Goal: Information Seeking & Learning: Learn about a topic

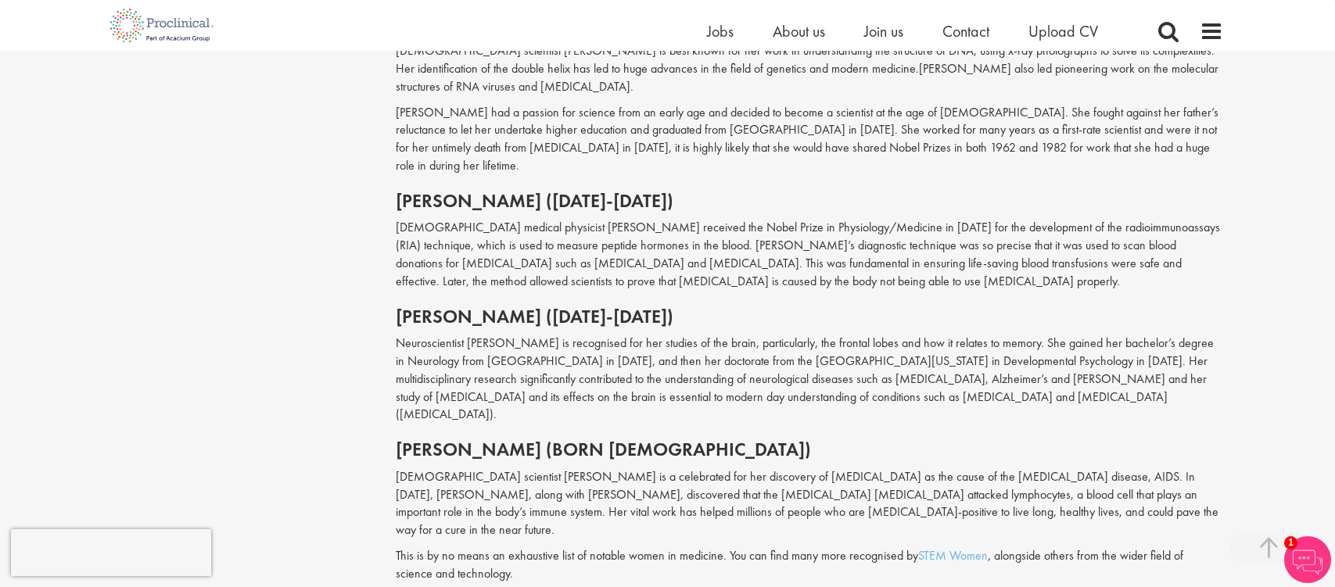
scroll to position [1877, 0]
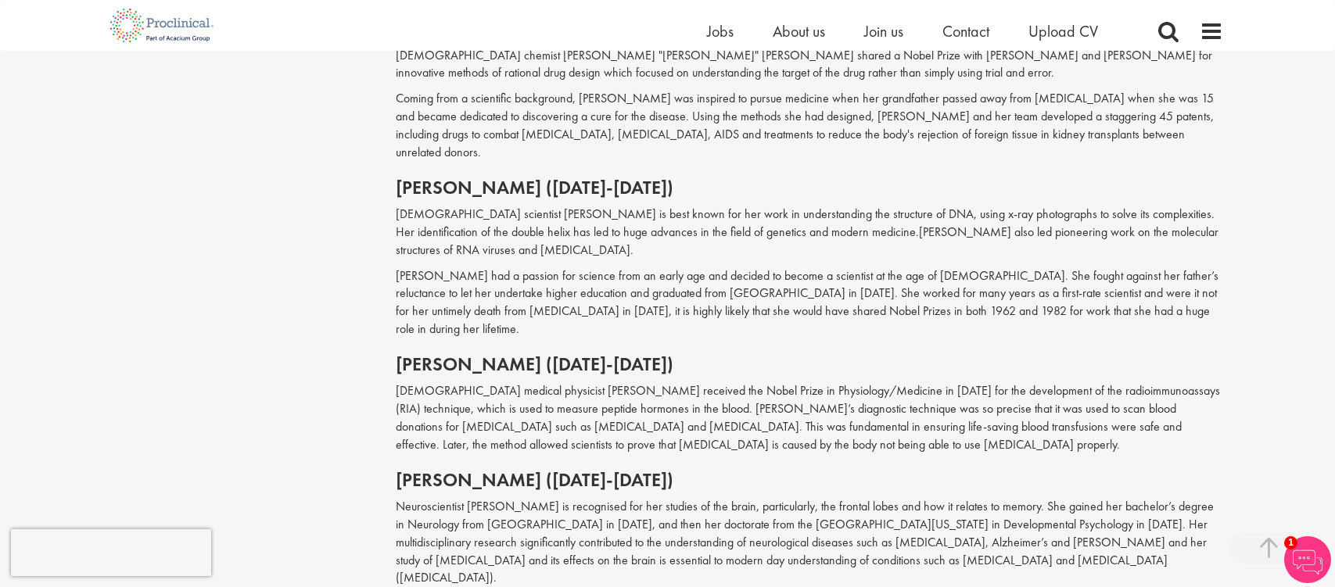
scroll to position [1721, 0]
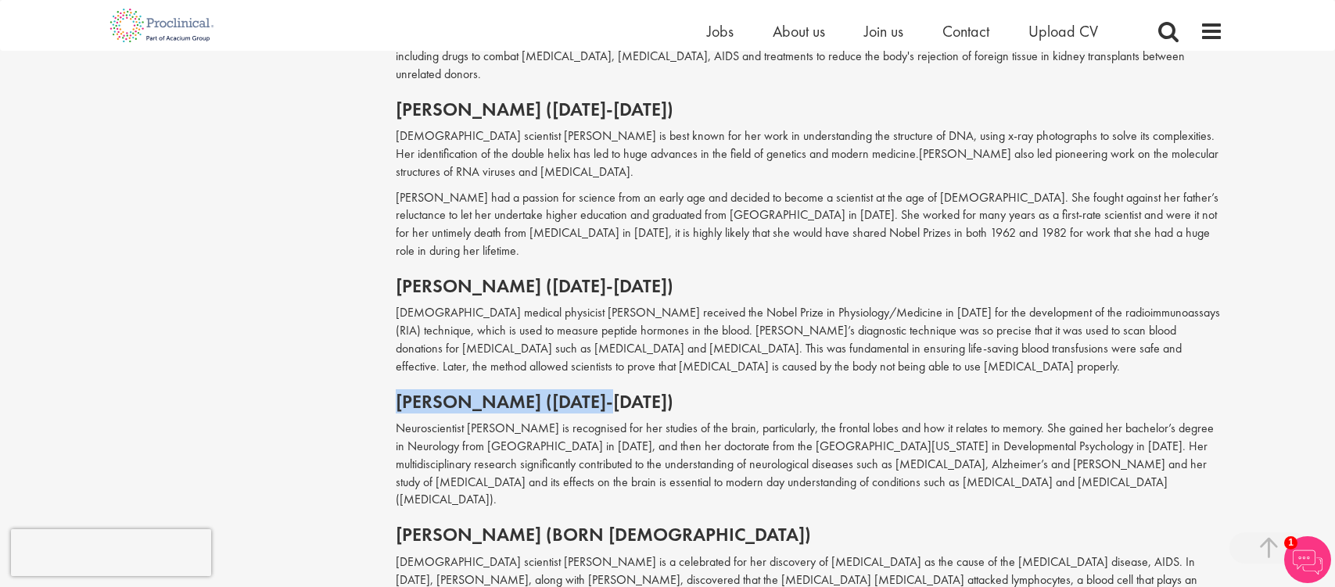
drag, startPoint x: 628, startPoint y: 310, endPoint x: 393, endPoint y: 314, distance: 234.6
copy h2 "[PERSON_NAME]"
click at [806, 304] on p "[DEMOGRAPHIC_DATA] medical physicist [PERSON_NAME] received the Nobel Prize in …" at bounding box center [809, 339] width 827 height 71
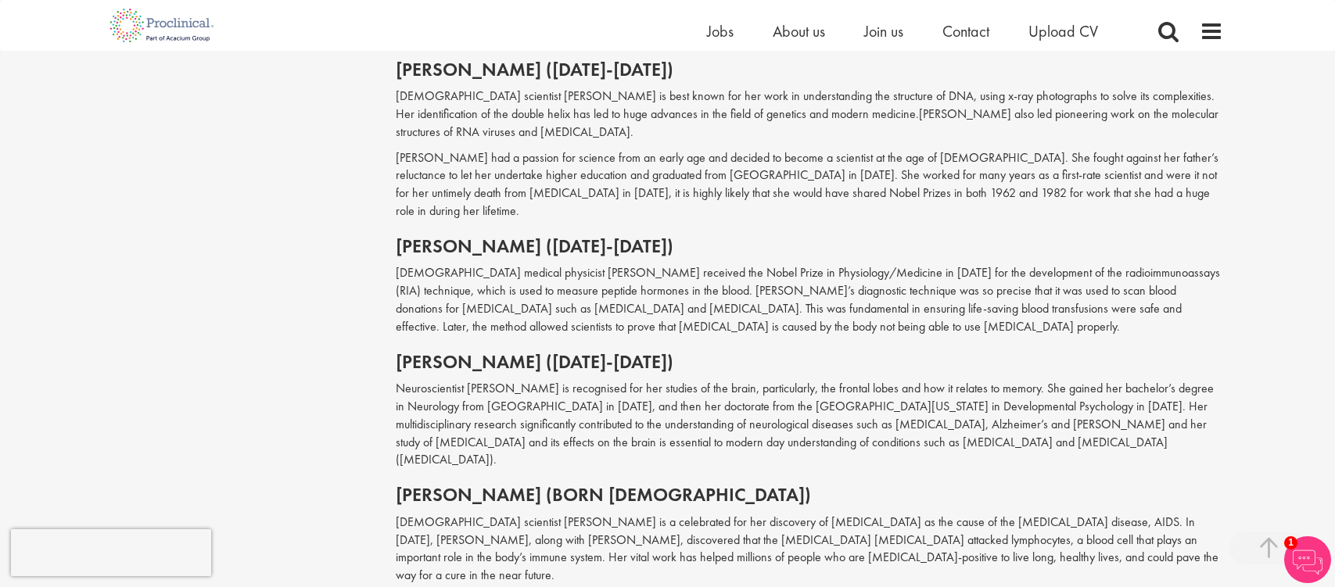
scroll to position [1799, 0]
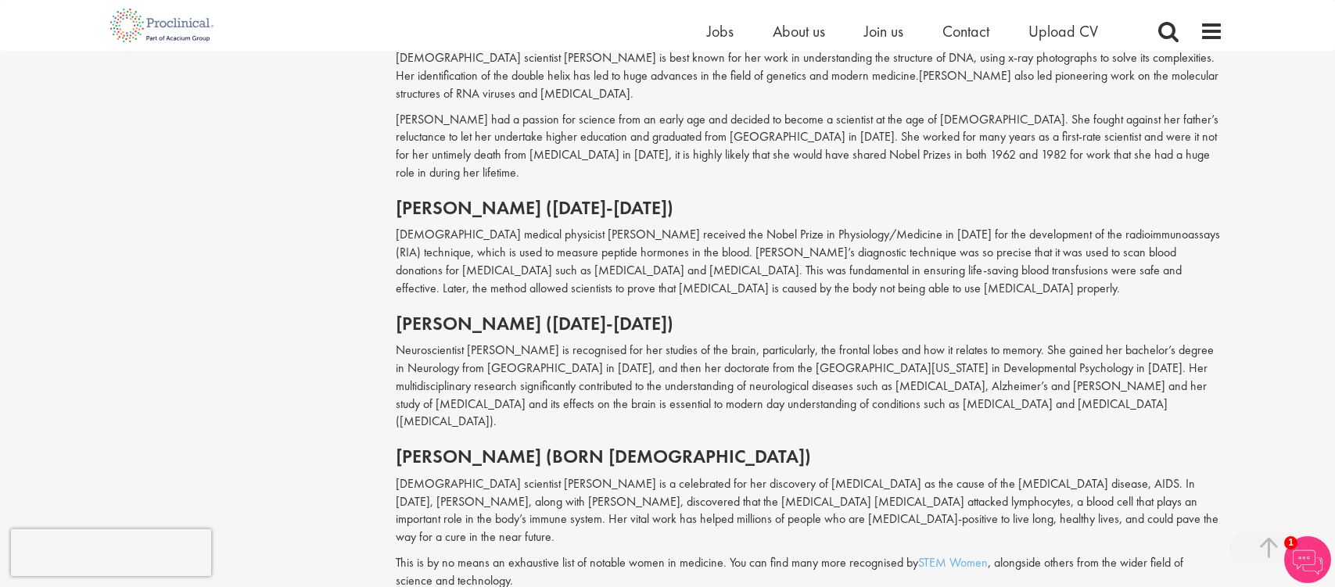
click at [694, 342] on p "Neuroscientist [PERSON_NAME] is recognised for her studies of the brain, partic…" at bounding box center [809, 386] width 827 height 89
drag, startPoint x: 627, startPoint y: 300, endPoint x: 731, endPoint y: 299, distance: 104.0
click at [731, 342] on p "Neuroscientist [PERSON_NAME] is recognised for her studies of the brain, partic…" at bounding box center [809, 386] width 827 height 89
copy p "neurological diseases"
